Goal: Contribute content

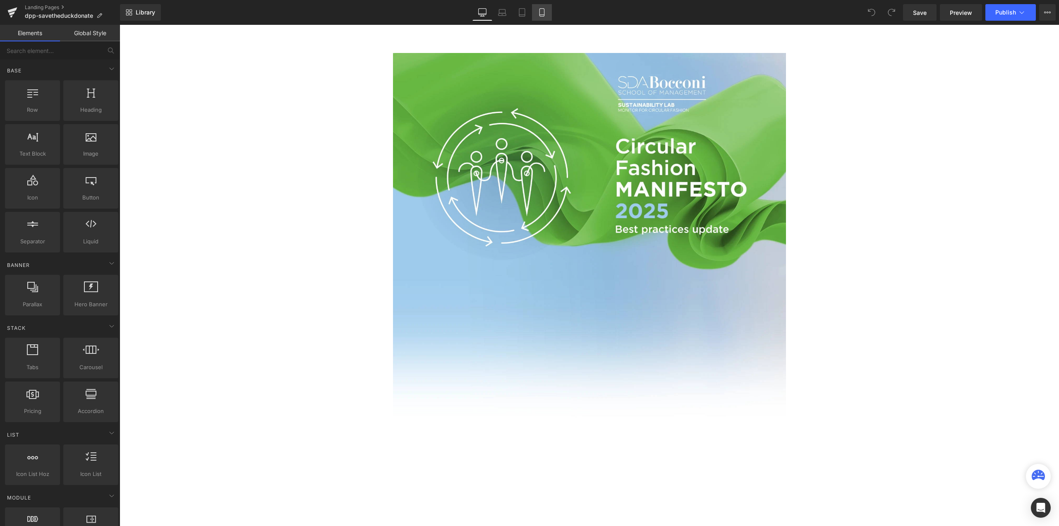
click at [543, 12] on icon at bounding box center [542, 12] width 8 height 8
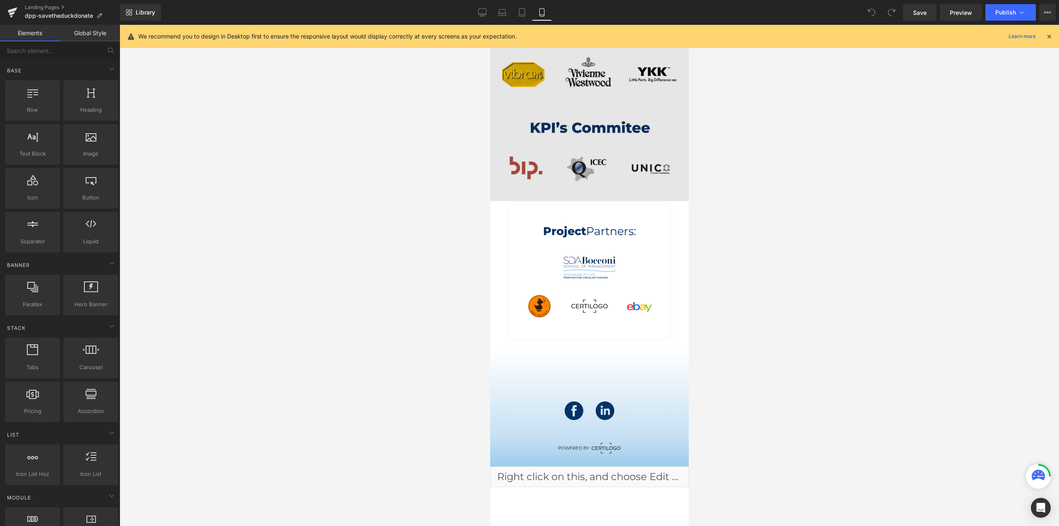
scroll to position [2357, 0]
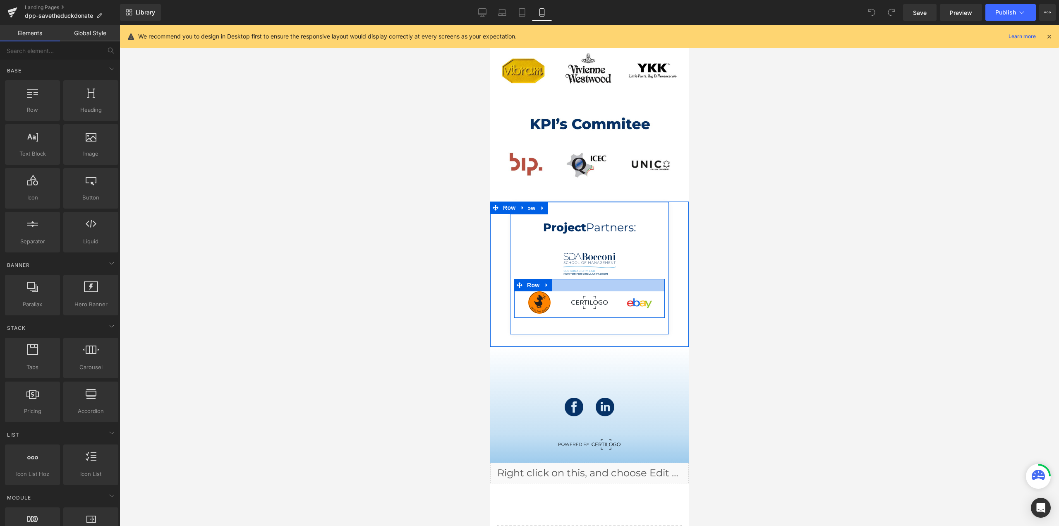
click at [592, 281] on div at bounding box center [589, 285] width 151 height 12
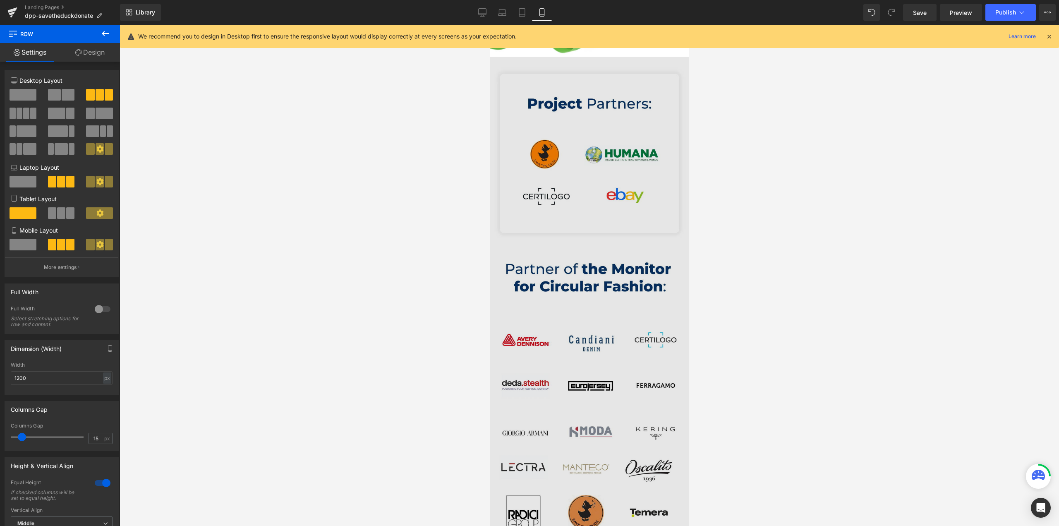
scroll to position [1737, 0]
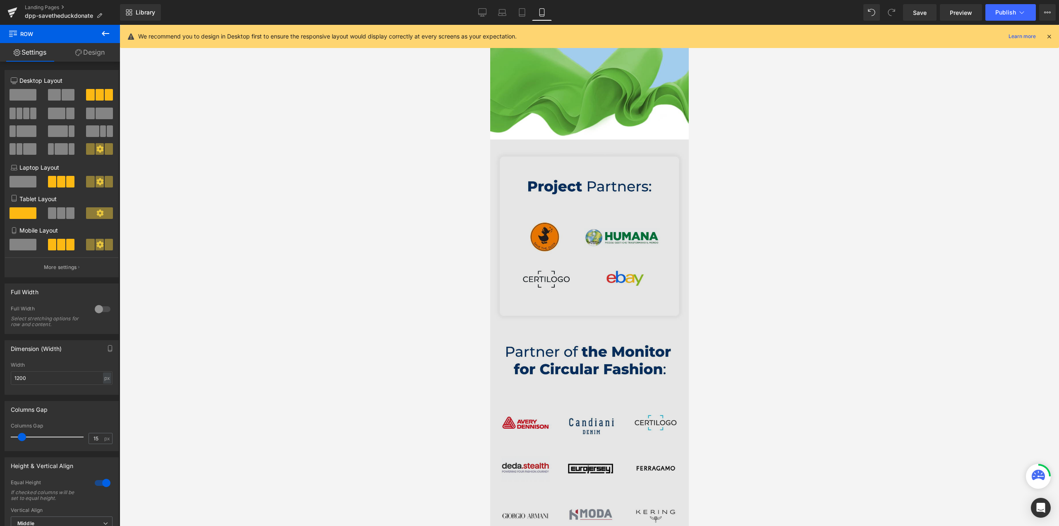
click at [570, 189] on img at bounding box center [589, 478] width 199 height 678
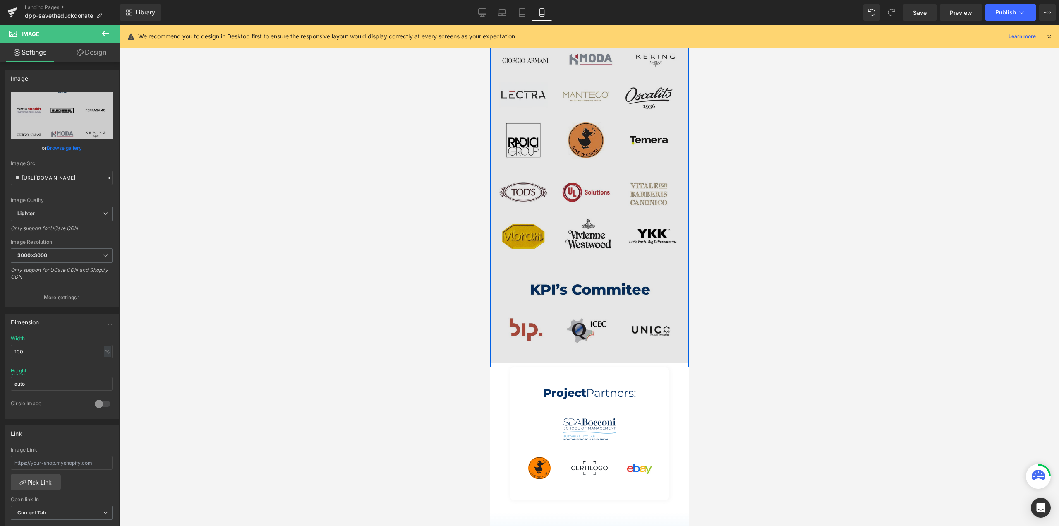
scroll to position [2316, 0]
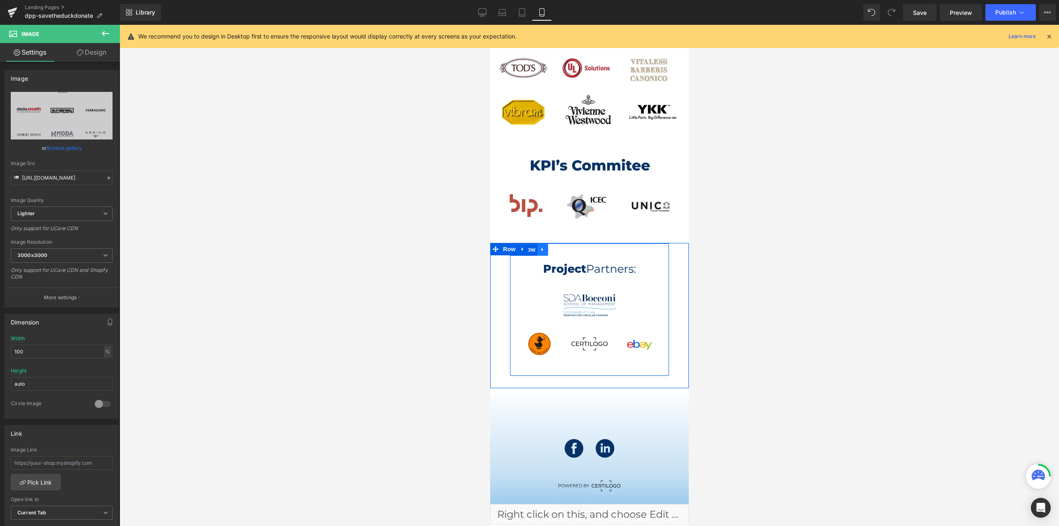
click at [539, 251] on icon at bounding box center [542, 249] width 6 height 6
click at [561, 249] on icon at bounding box center [564, 249] width 6 height 6
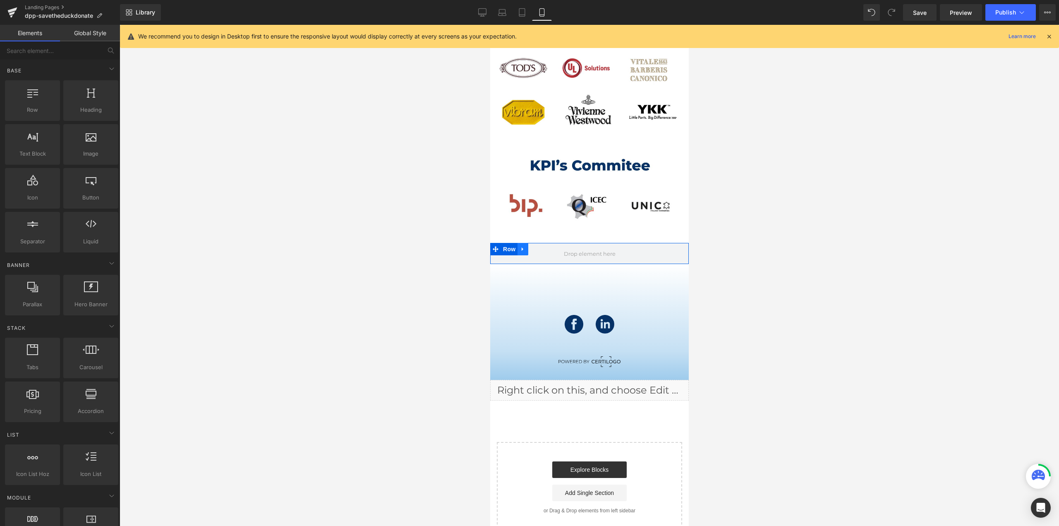
click at [519, 250] on icon at bounding box center [522, 249] width 6 height 6
click at [541, 249] on icon at bounding box center [544, 249] width 6 height 6
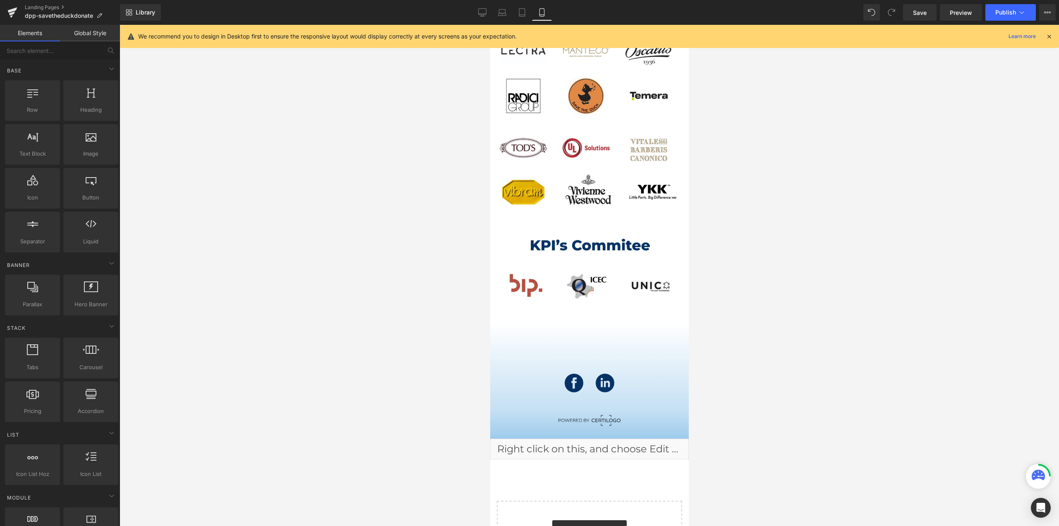
scroll to position [2228, 0]
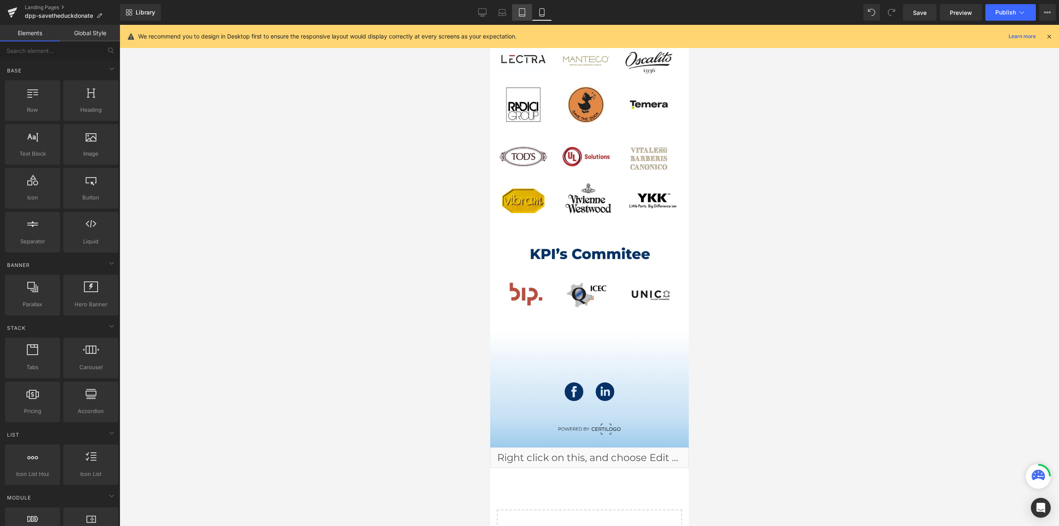
click at [516, 19] on link "Tablet" at bounding box center [522, 12] width 20 height 17
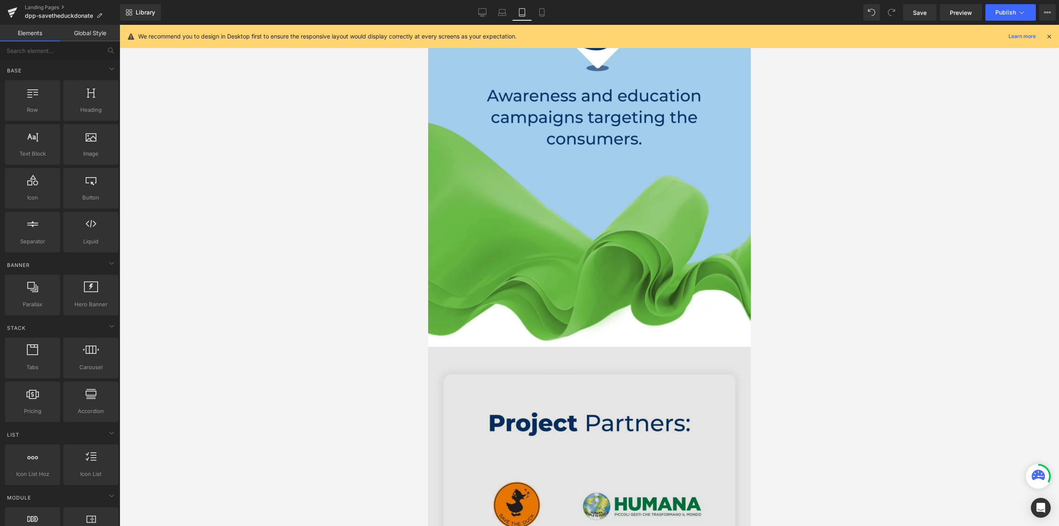
scroll to position [3006, 0]
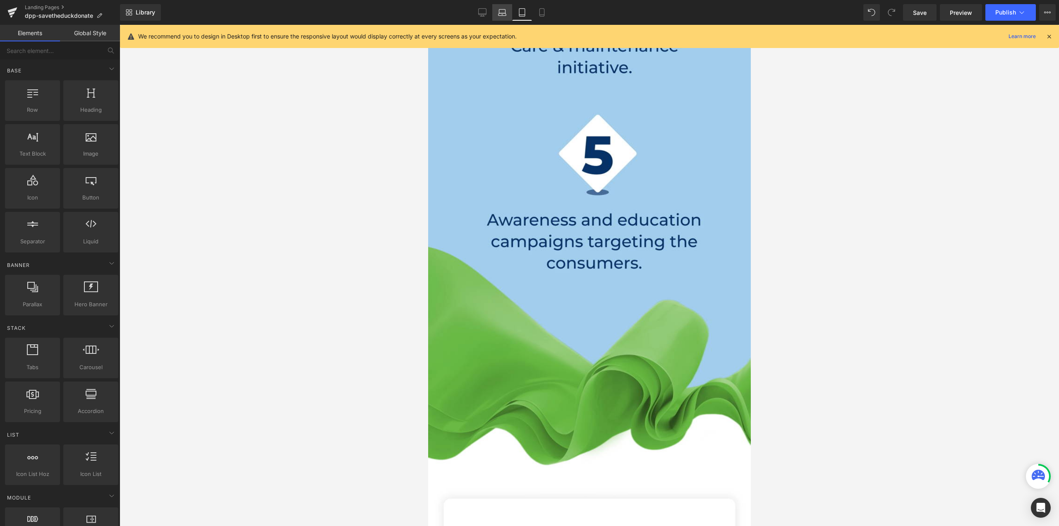
click at [507, 18] on link "Laptop" at bounding box center [502, 12] width 20 height 17
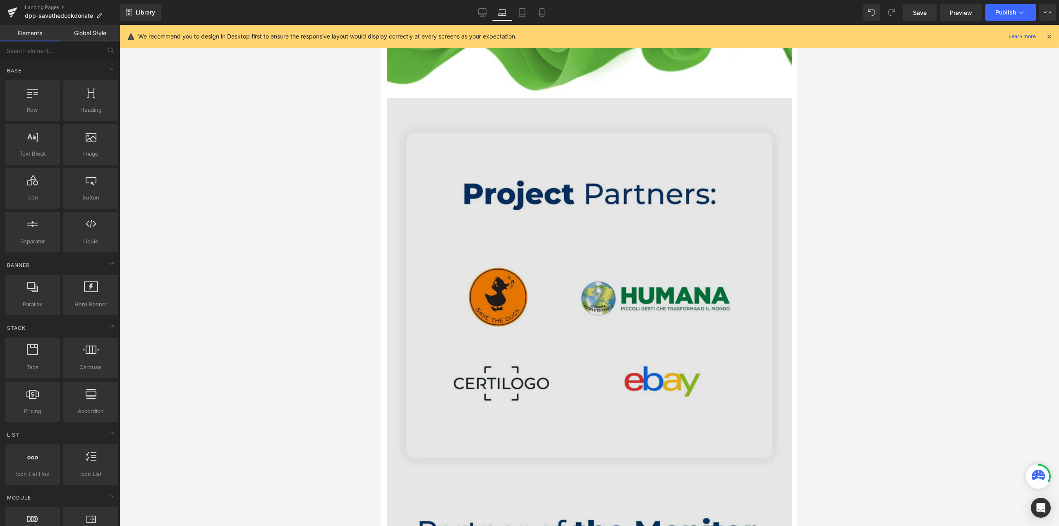
scroll to position [4159, 0]
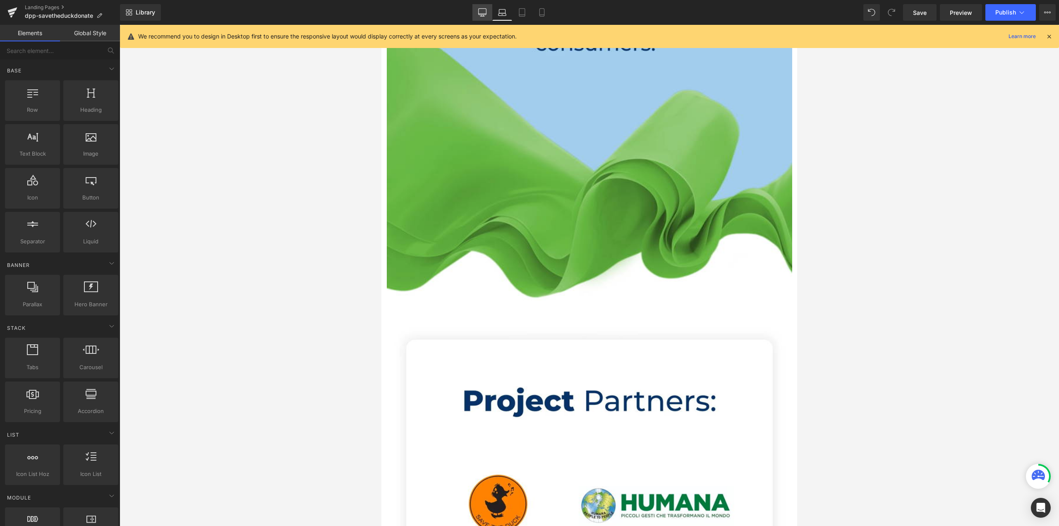
click at [488, 17] on link "Desktop" at bounding box center [482, 12] width 20 height 17
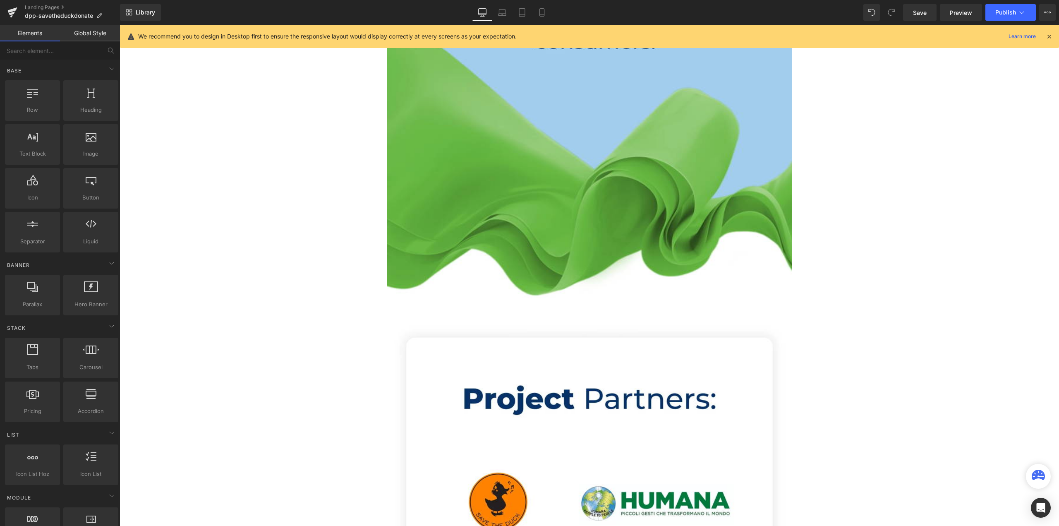
scroll to position [5568, 0]
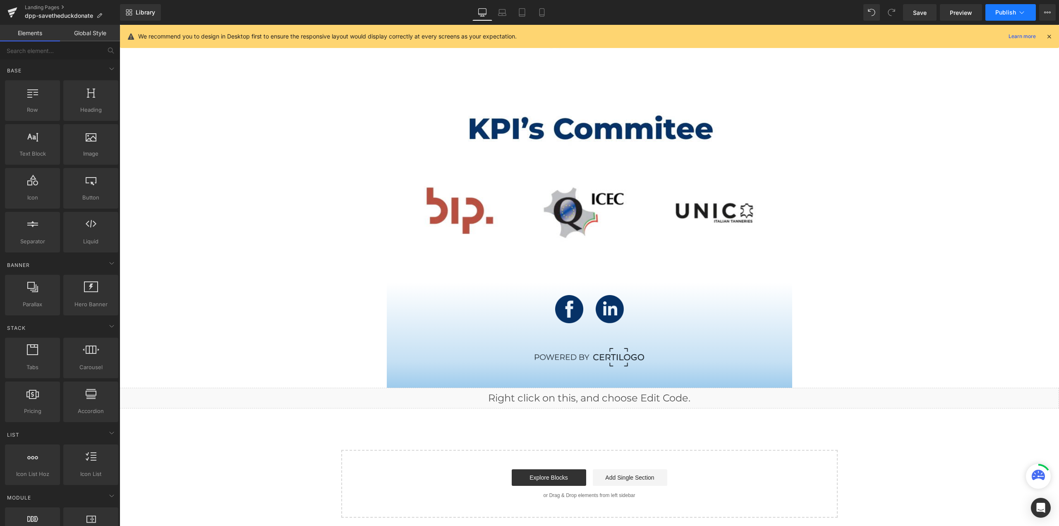
click at [1002, 11] on span "Publish" at bounding box center [1005, 12] width 21 height 7
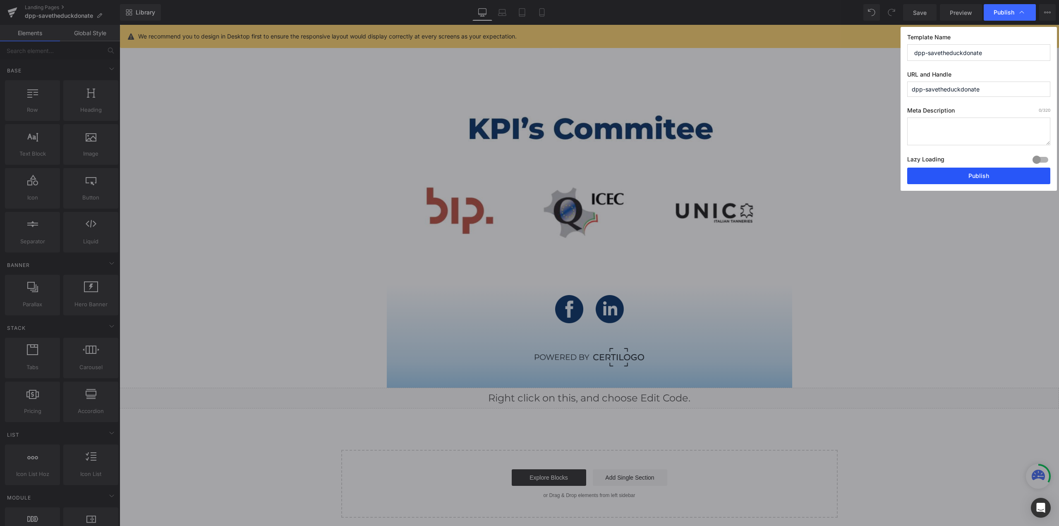
click at [983, 175] on button "Publish" at bounding box center [978, 175] width 143 height 17
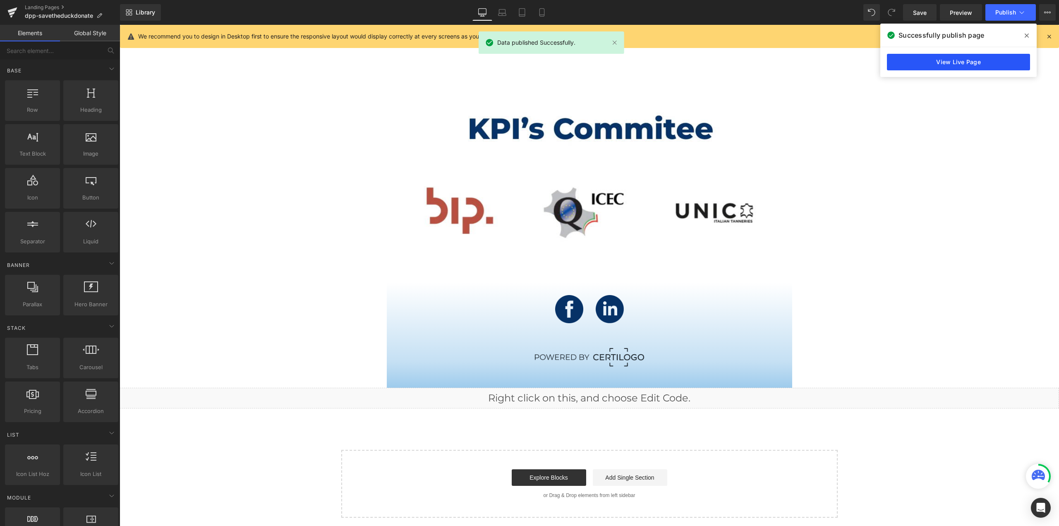
click at [964, 61] on link "View Live Page" at bounding box center [958, 62] width 143 height 17
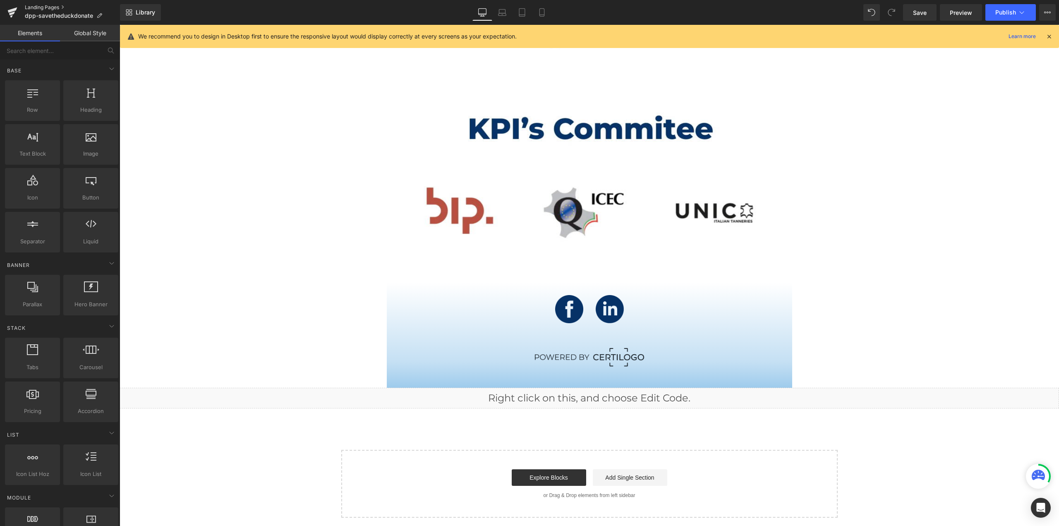
click at [40, 5] on link "Landing Pages" at bounding box center [72, 7] width 95 height 7
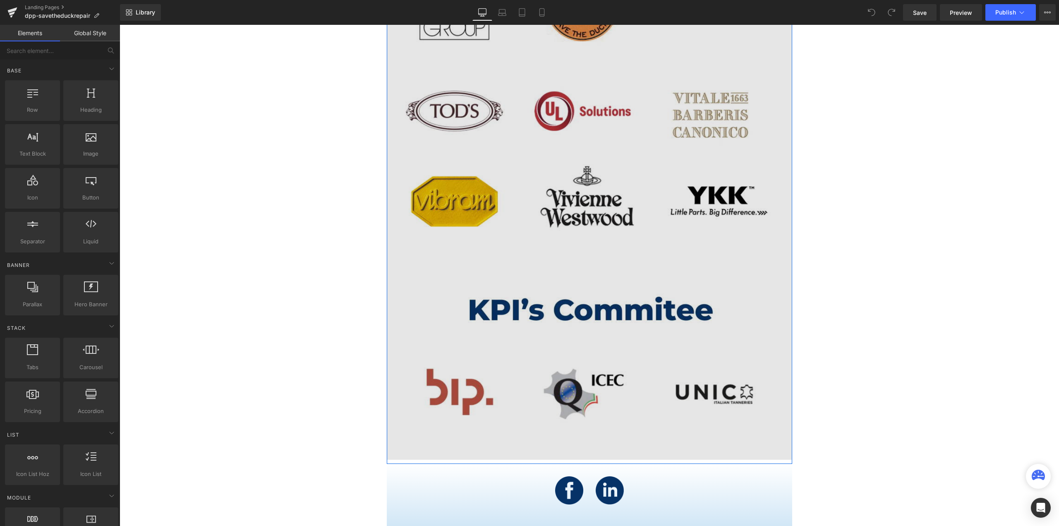
scroll to position [4301, 0]
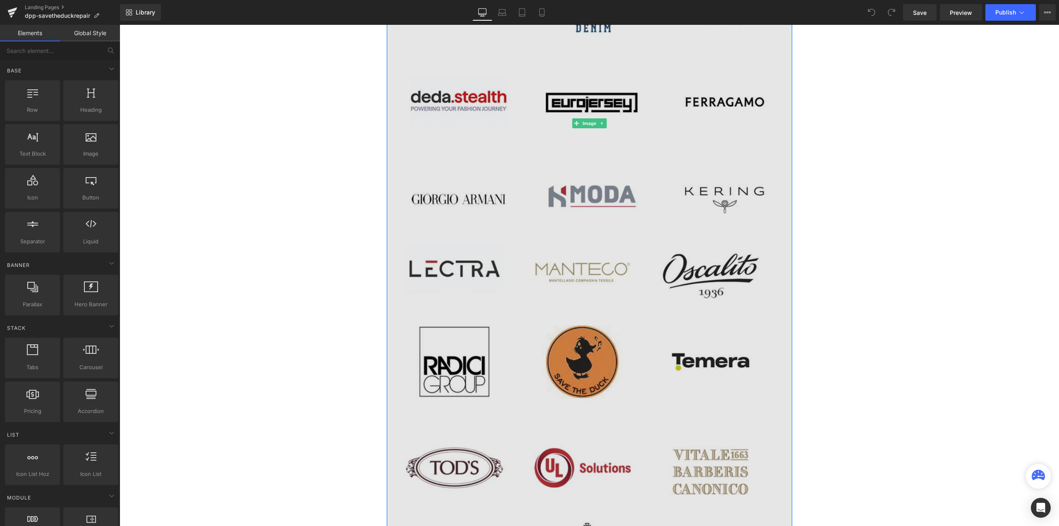
click at [624, 264] on img at bounding box center [589, 123] width 405 height 1385
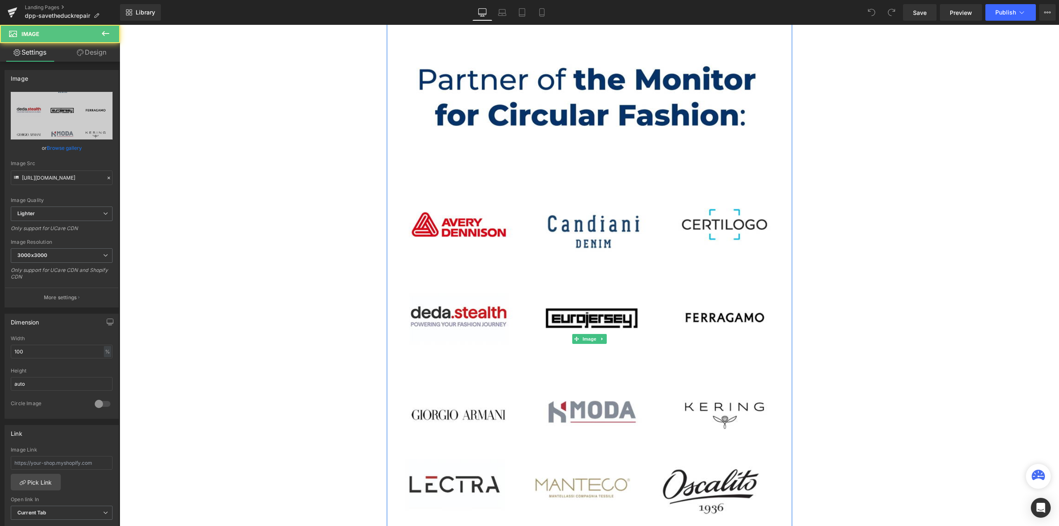
scroll to position [3515, 0]
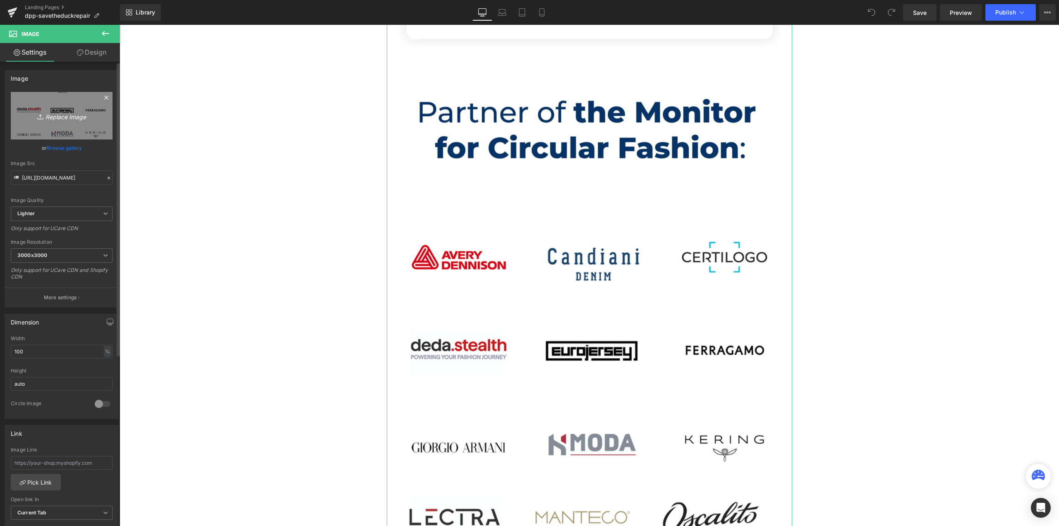
click at [69, 113] on icon "Replace Image" at bounding box center [62, 115] width 66 height 10
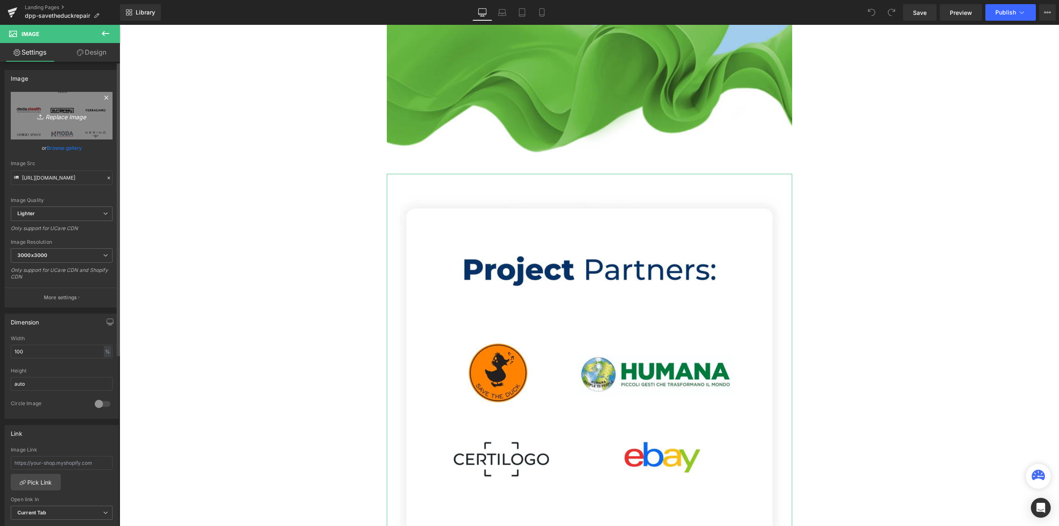
scroll to position [3185, 0]
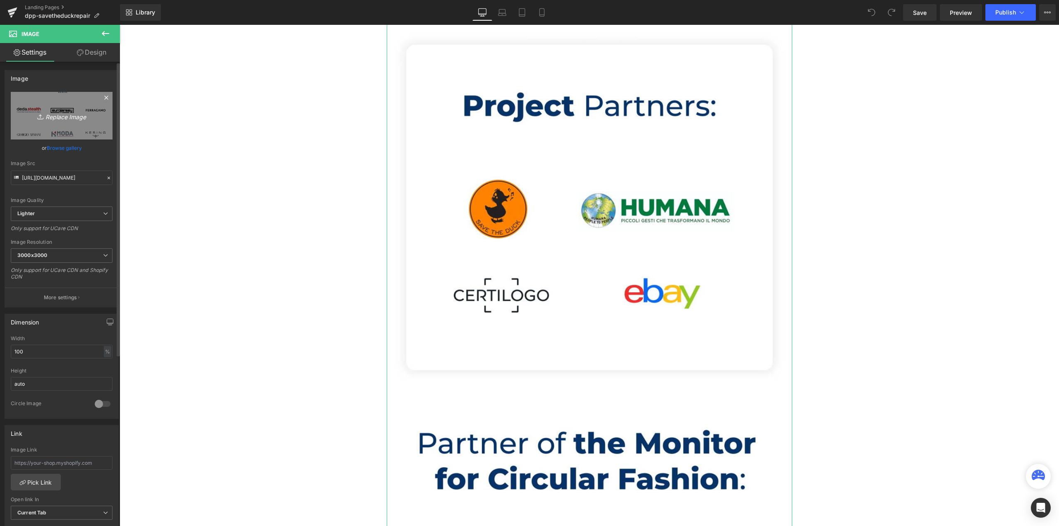
type input "C:\fakepath\content_partner.webp"
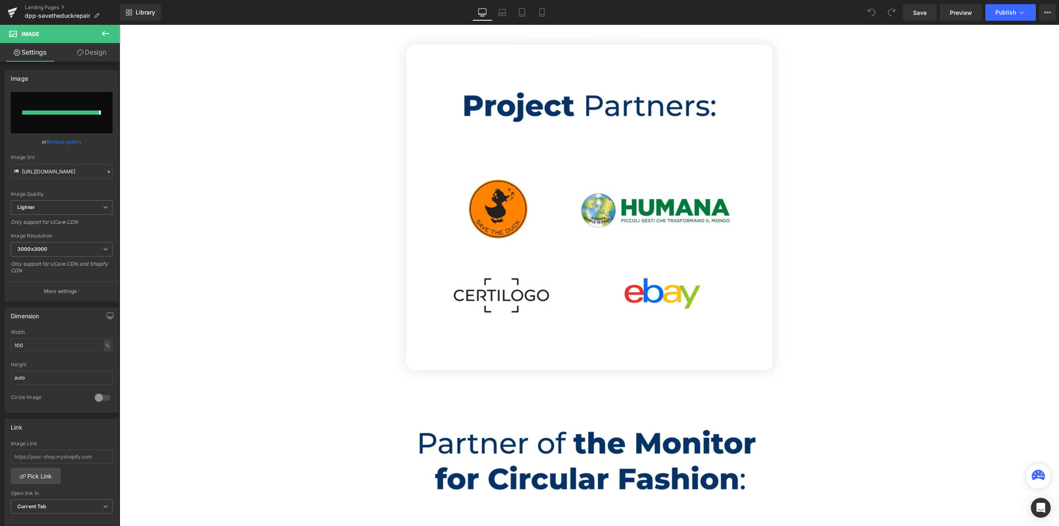
type input "[URL][DOMAIN_NAME]"
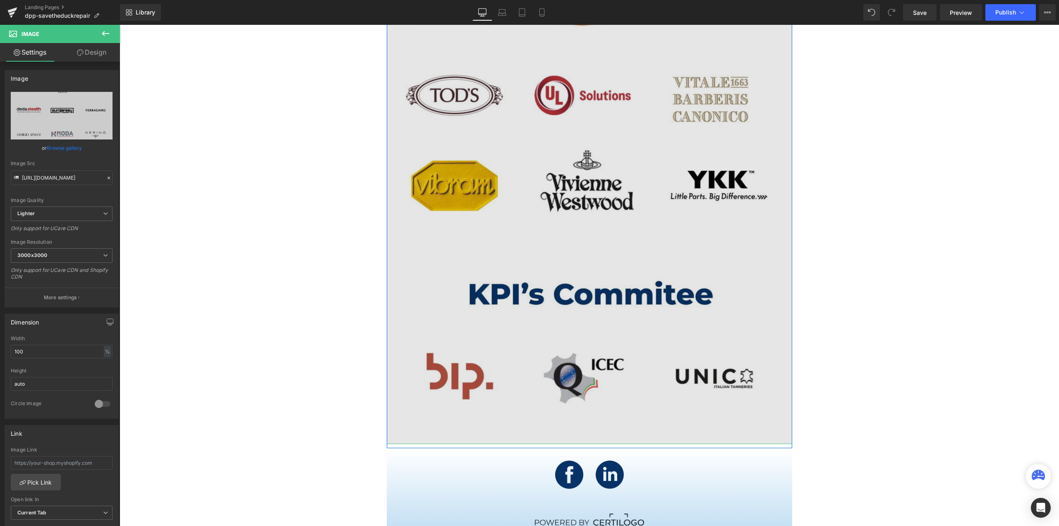
scroll to position [4260, 0]
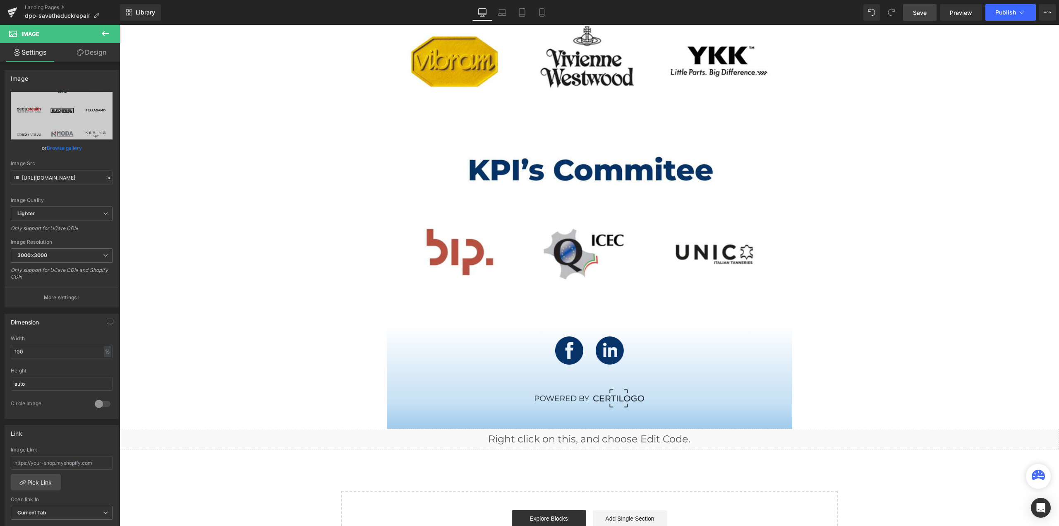
click at [921, 9] on span "Save" at bounding box center [920, 12] width 14 height 9
click at [500, 16] on icon at bounding box center [502, 12] width 8 height 8
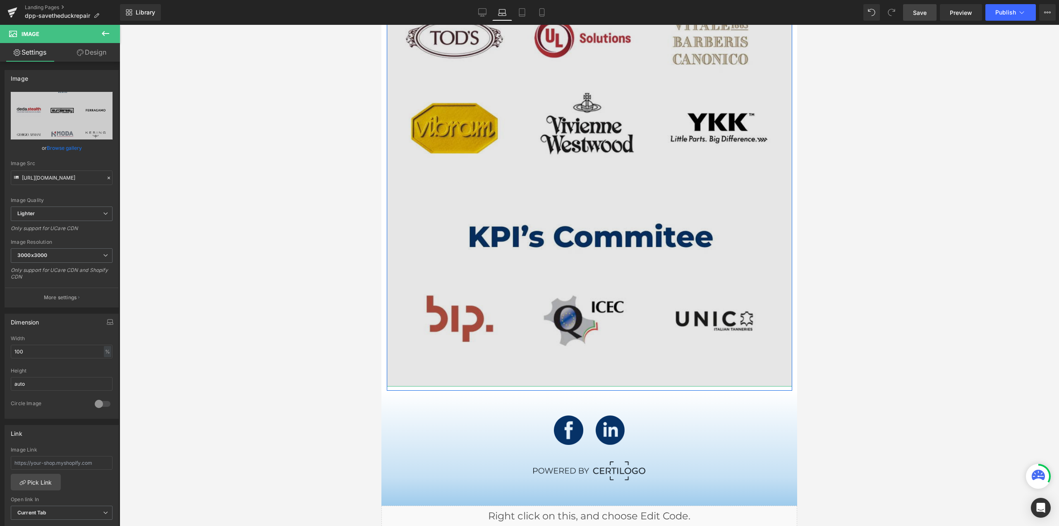
scroll to position [4319, 0]
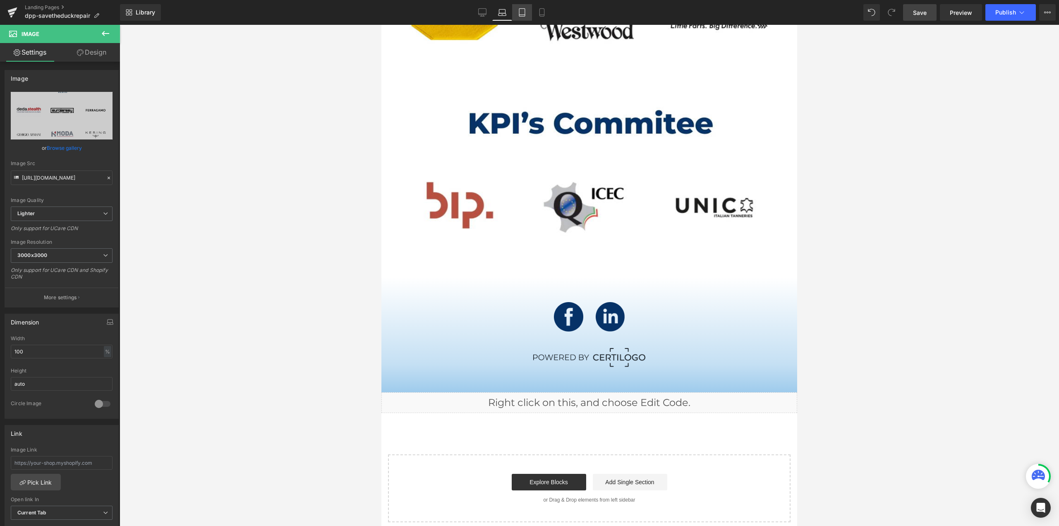
click at [524, 12] on icon at bounding box center [522, 12] width 8 height 8
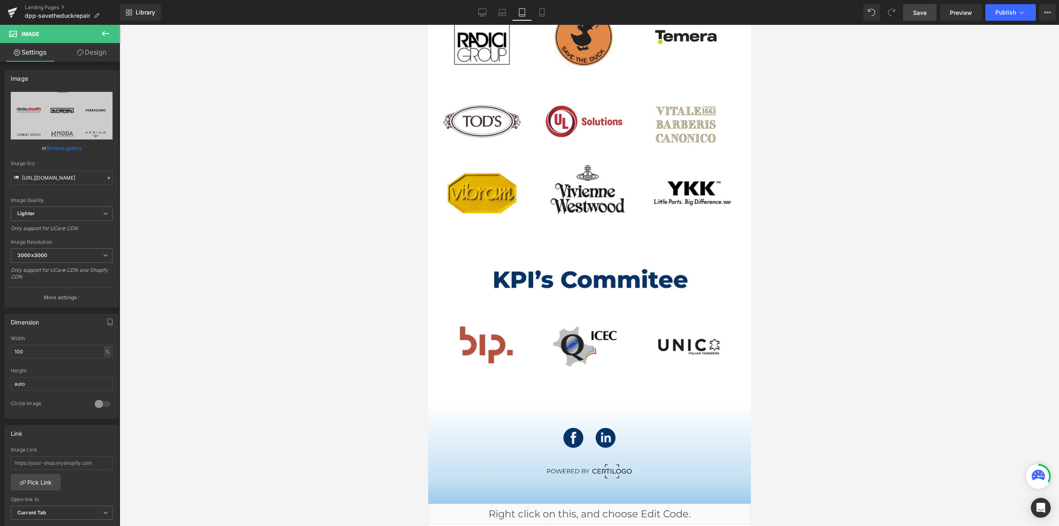
scroll to position [3255, 0]
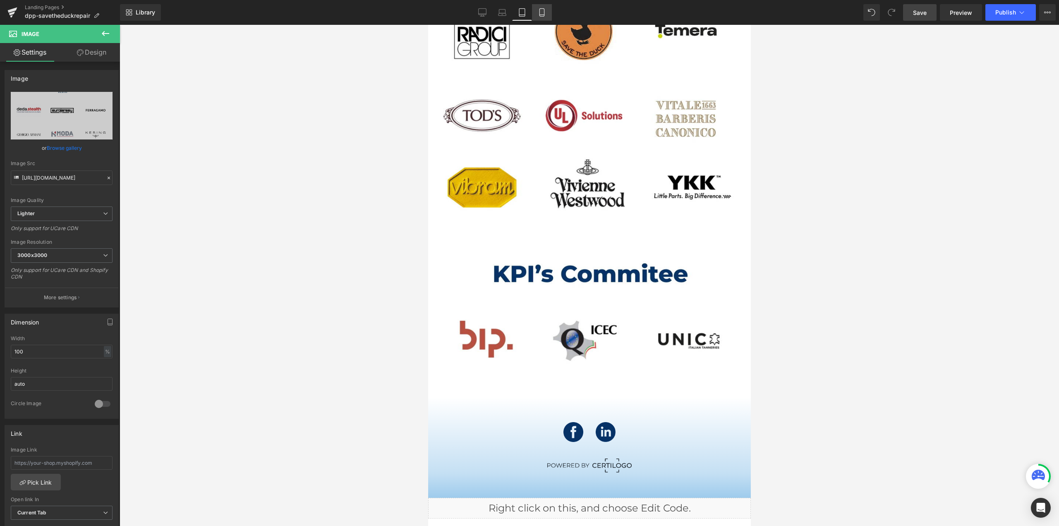
click at [543, 12] on icon at bounding box center [542, 12] width 8 height 8
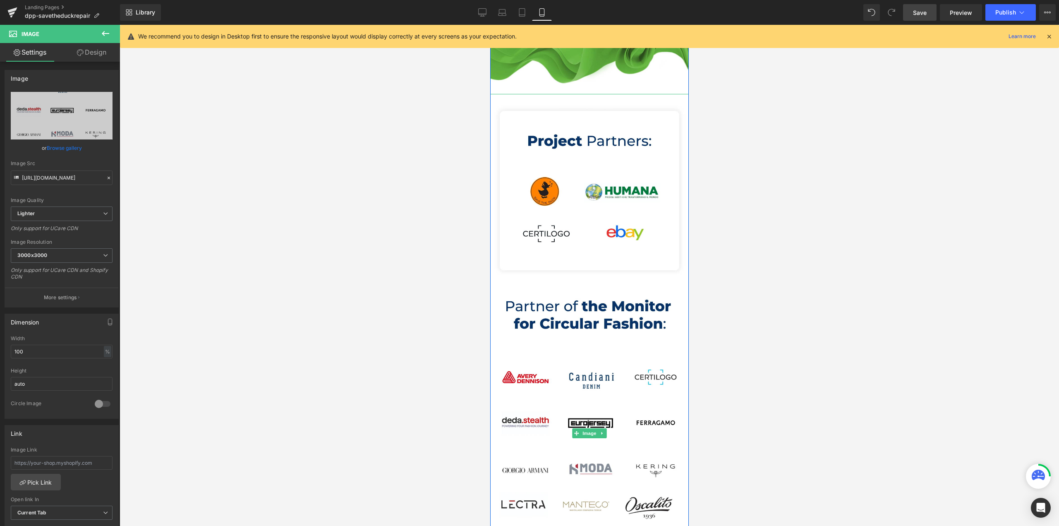
scroll to position [1572, 0]
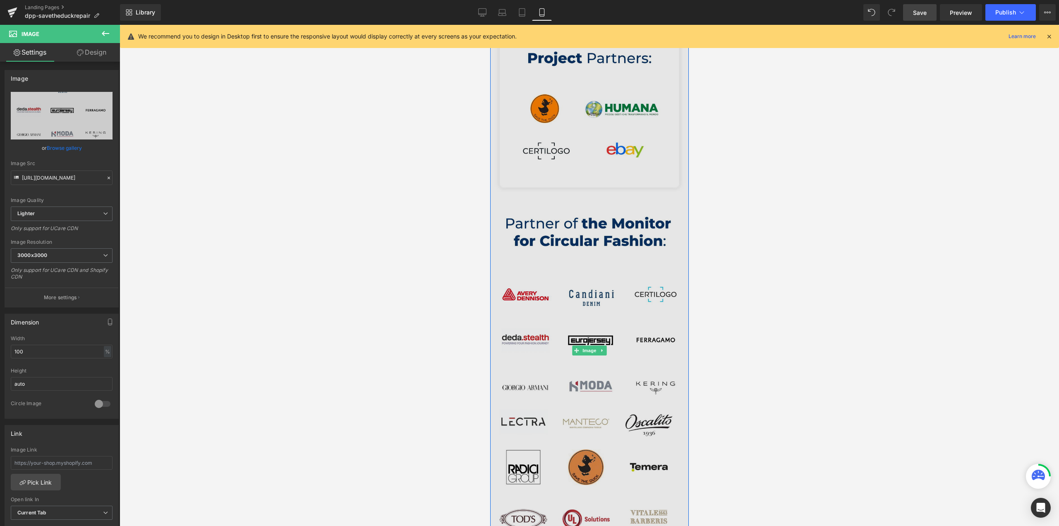
click at [578, 158] on img at bounding box center [589, 350] width 199 height 678
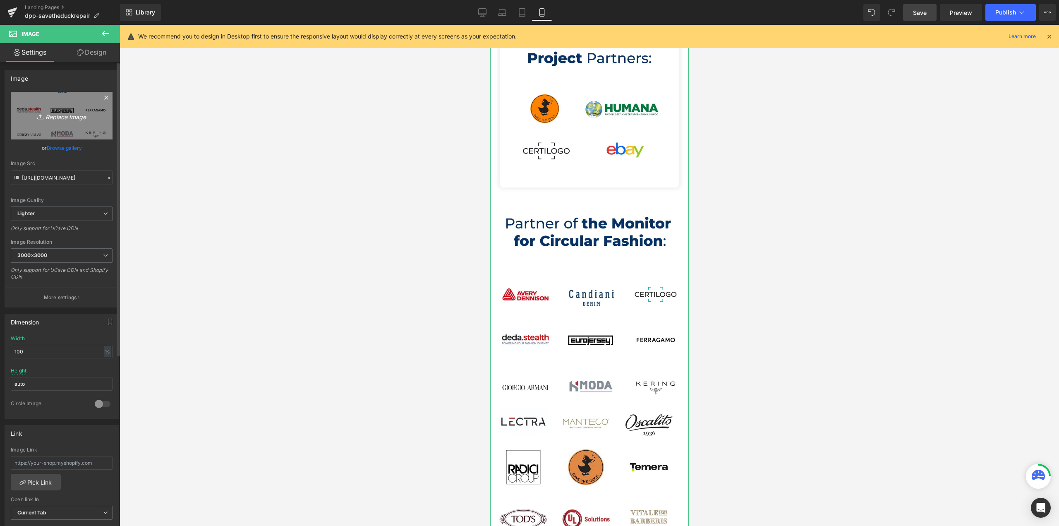
click at [72, 117] on icon "Replace Image" at bounding box center [62, 115] width 66 height 10
click at [68, 149] on link "Browse gallery" at bounding box center [64, 148] width 35 height 14
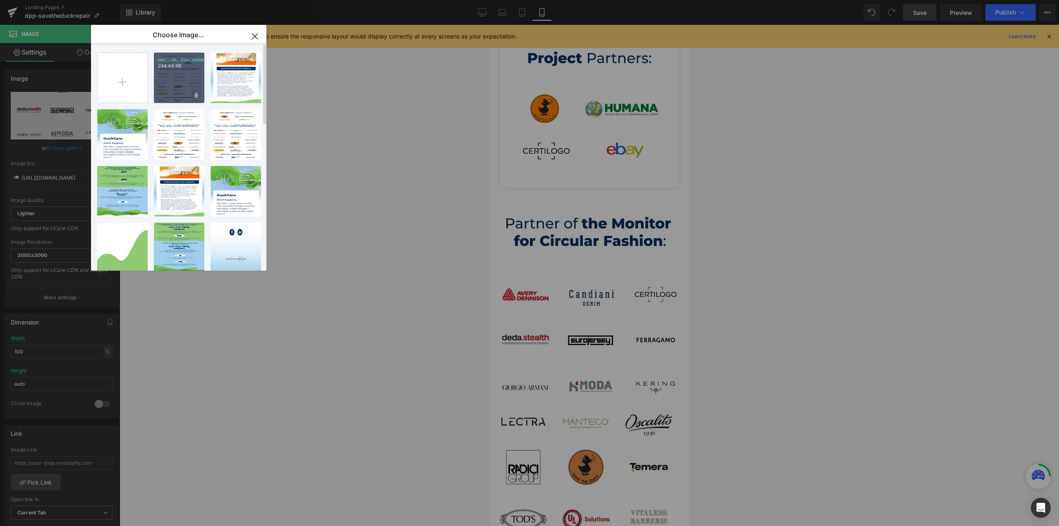
click at [171, 74] on div "content...tner.webp 244.49 KB" at bounding box center [179, 78] width 50 height 50
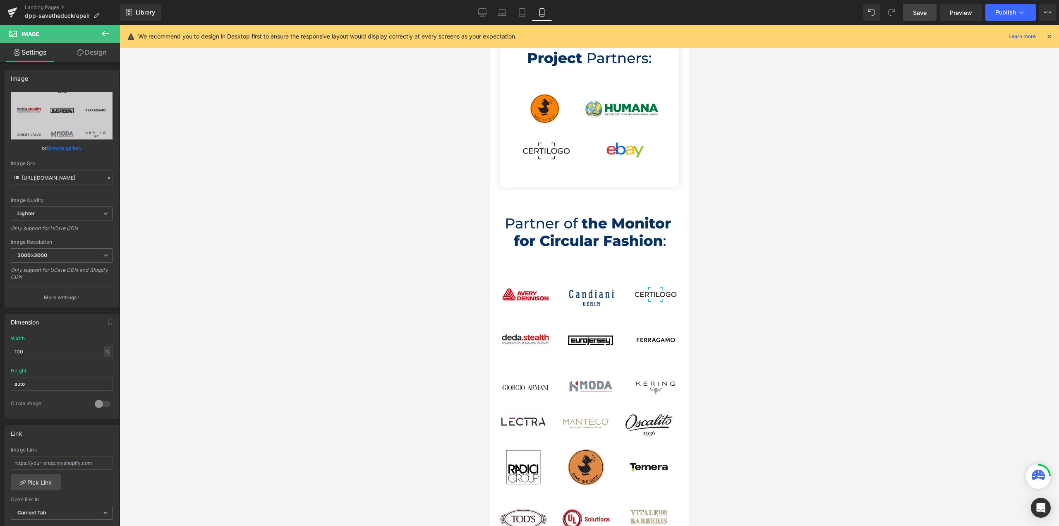
type input "[URL][DOMAIN_NAME]"
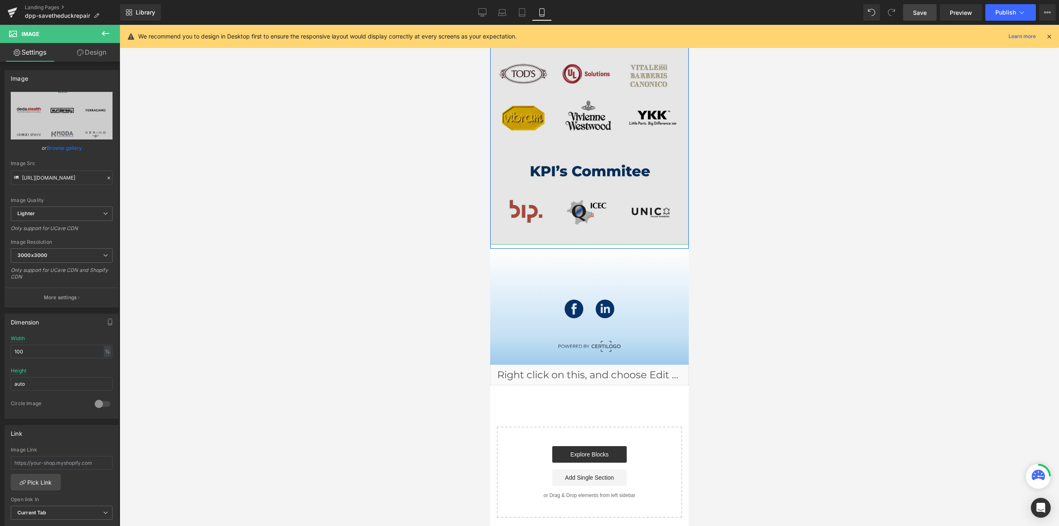
scroll to position [2021, 0]
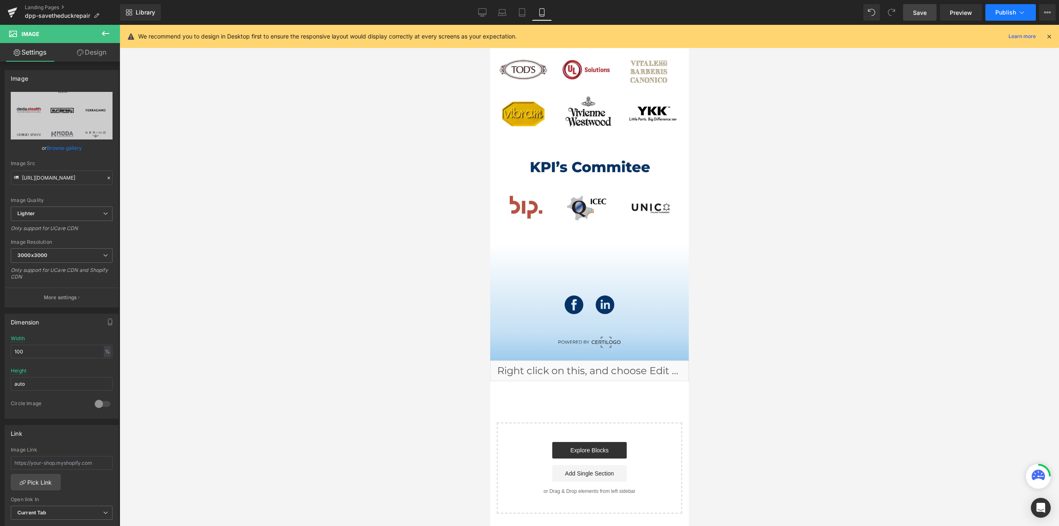
click at [1003, 15] on span "Publish" at bounding box center [1005, 12] width 21 height 7
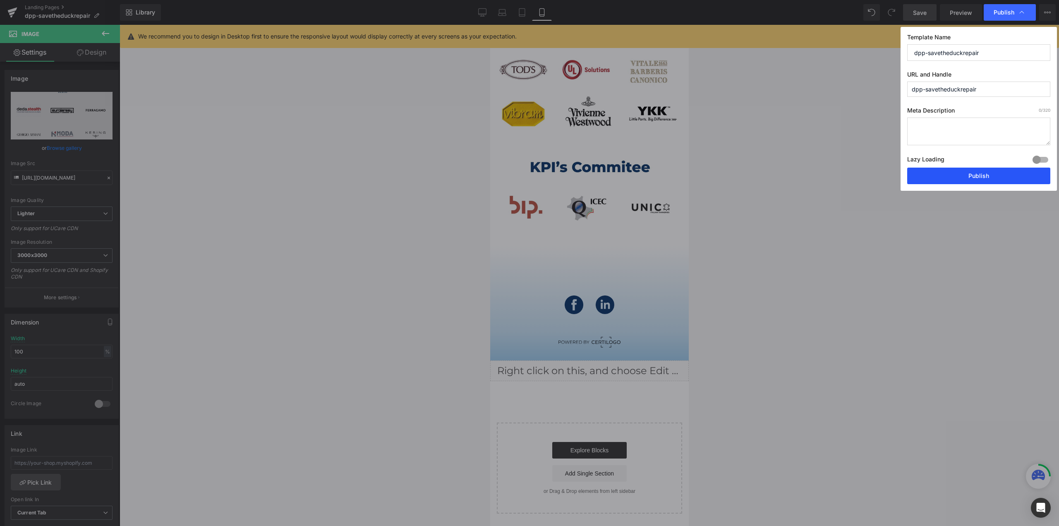
click at [981, 172] on button "Publish" at bounding box center [978, 175] width 143 height 17
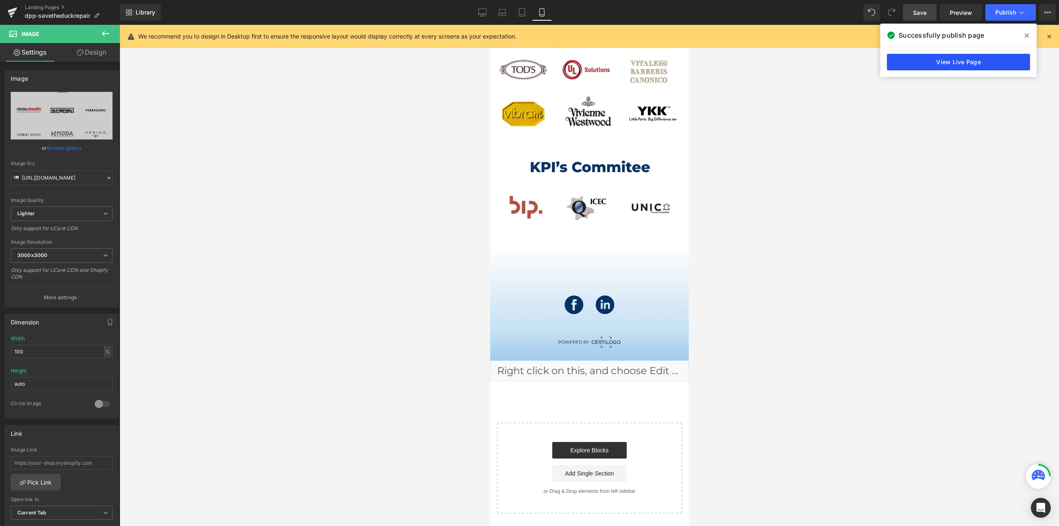
click at [957, 62] on link "View Live Page" at bounding box center [958, 62] width 143 height 17
